Goal: Information Seeking & Learning: Learn about a topic

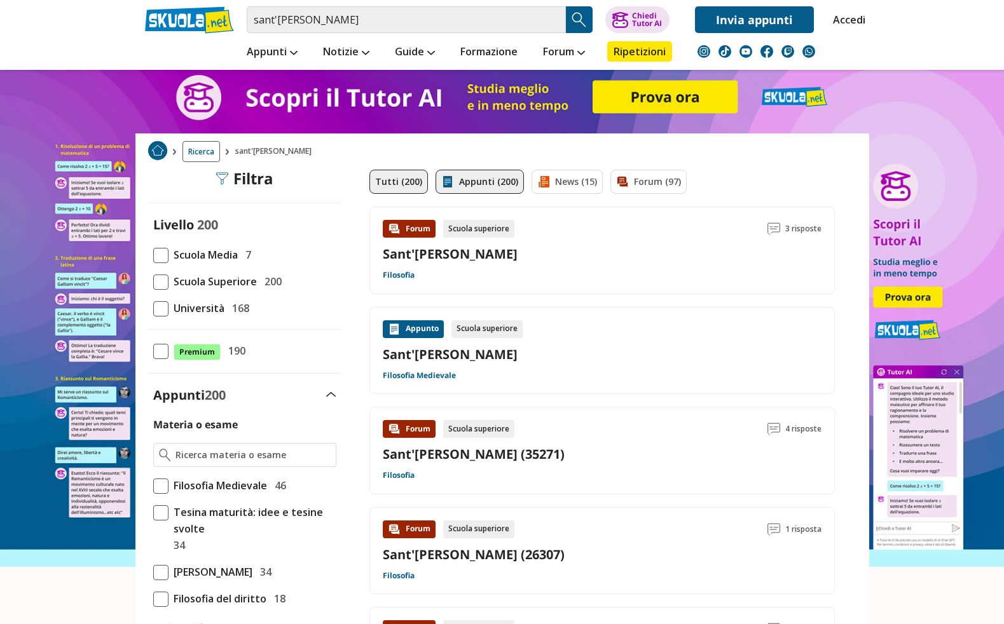
click at [501, 187] on link "Appunti (200)" at bounding box center [480, 182] width 88 height 24
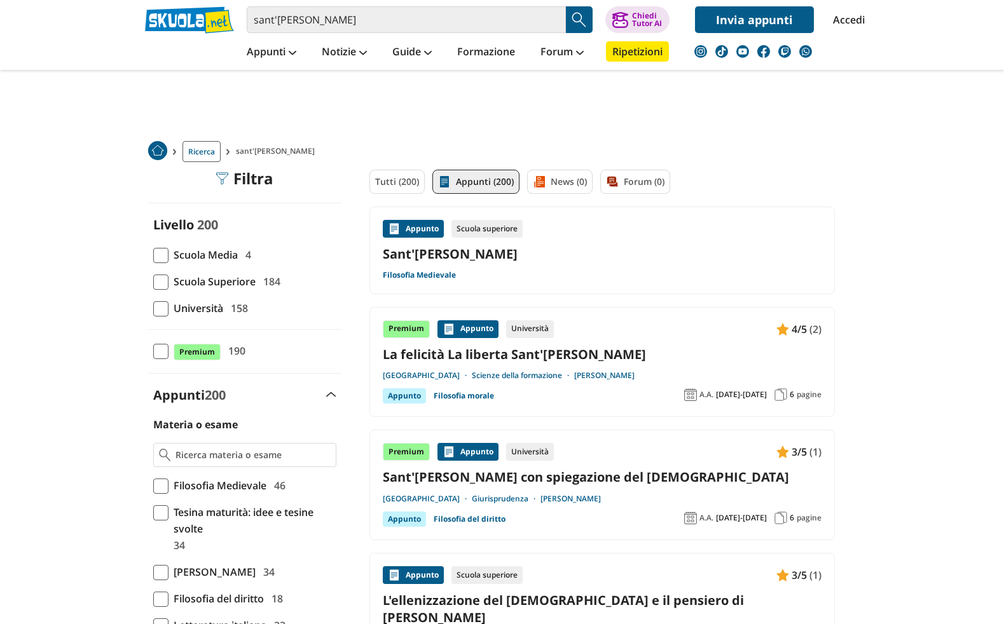
click at [229, 285] on span "Scuola Superiore" at bounding box center [212, 281] width 87 height 17
click at [153, 282] on input "Scuola Superiore 184" at bounding box center [153, 282] width 0 height 0
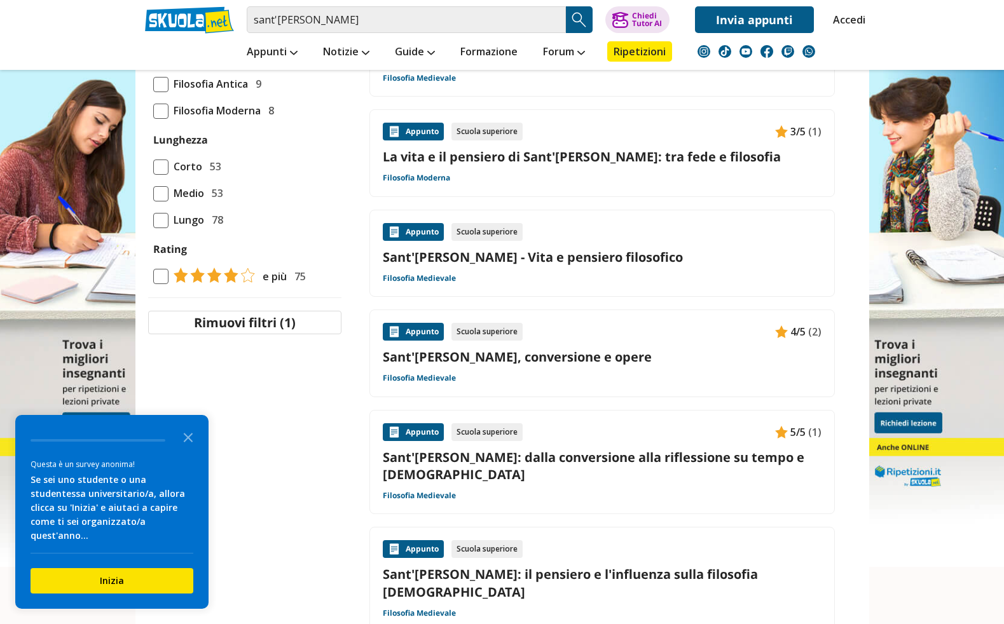
scroll to position [516, 0]
click at [507, 246] on div "Appunto Scuola superiore Sant'Agostino - Vita e pensiero filosofico Filosofia M…" at bounding box center [602, 253] width 439 height 61
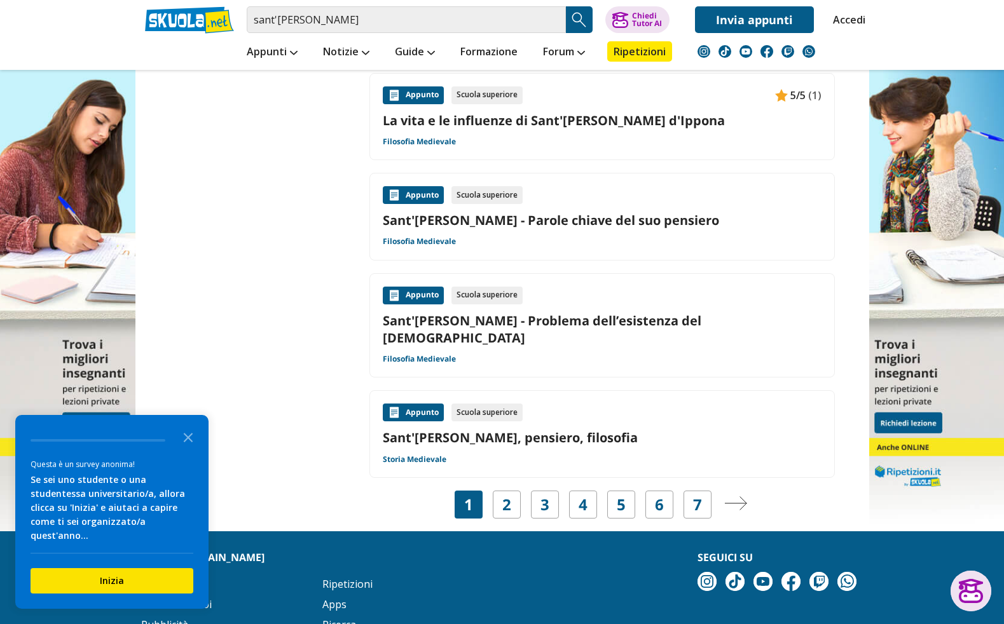
scroll to position [1874, 0]
click at [441, 430] on link "Sant'Agostino - Vita, pensiero, filosofia" at bounding box center [602, 438] width 439 height 17
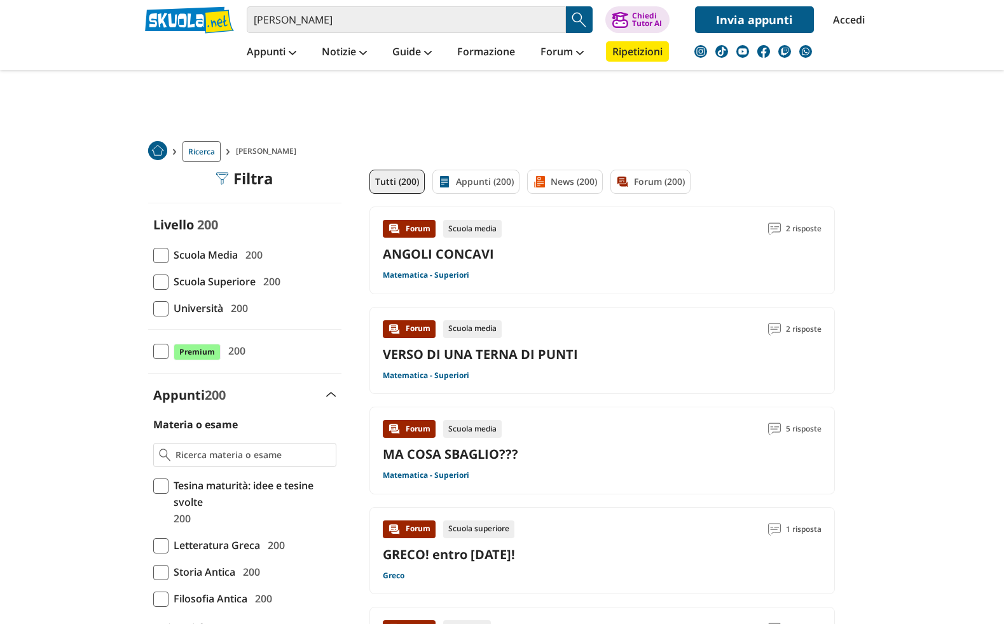
click at [205, 17] on link at bounding box center [189, 19] width 89 height 27
